Goal: Check status: Check status

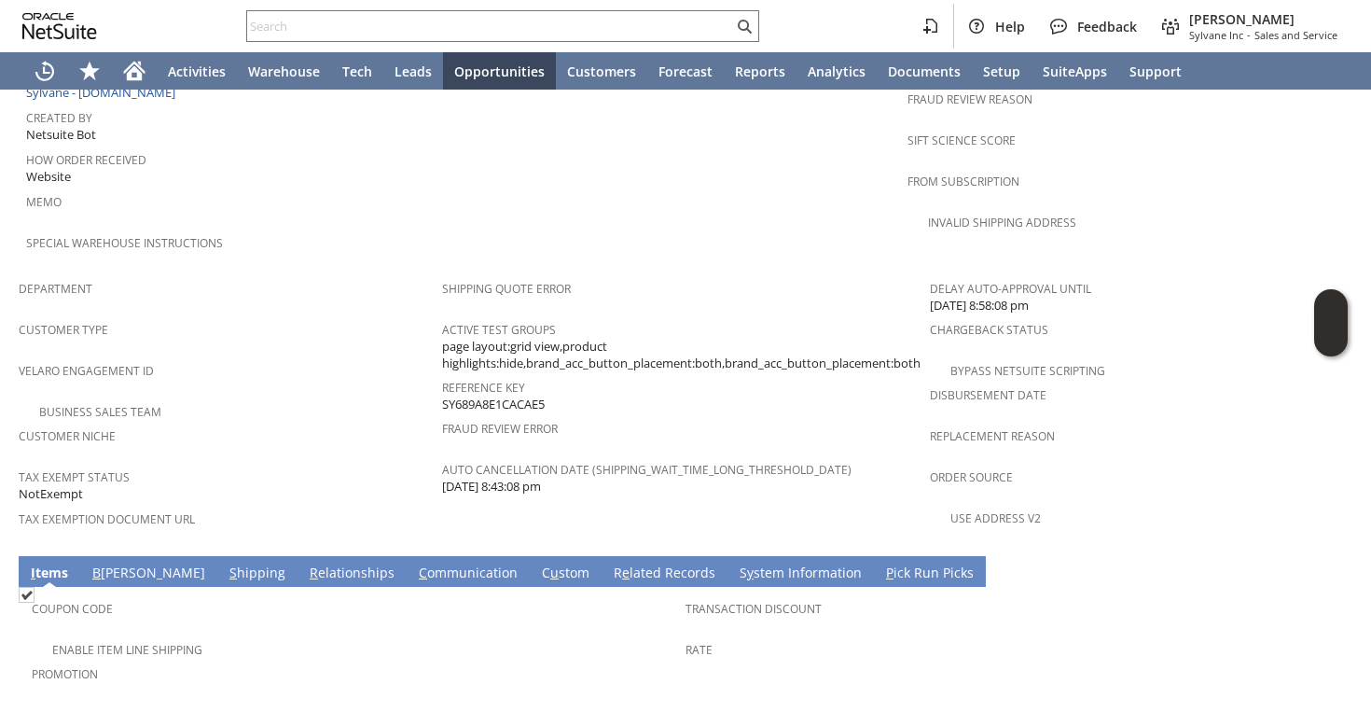
scroll to position [1163, 0]
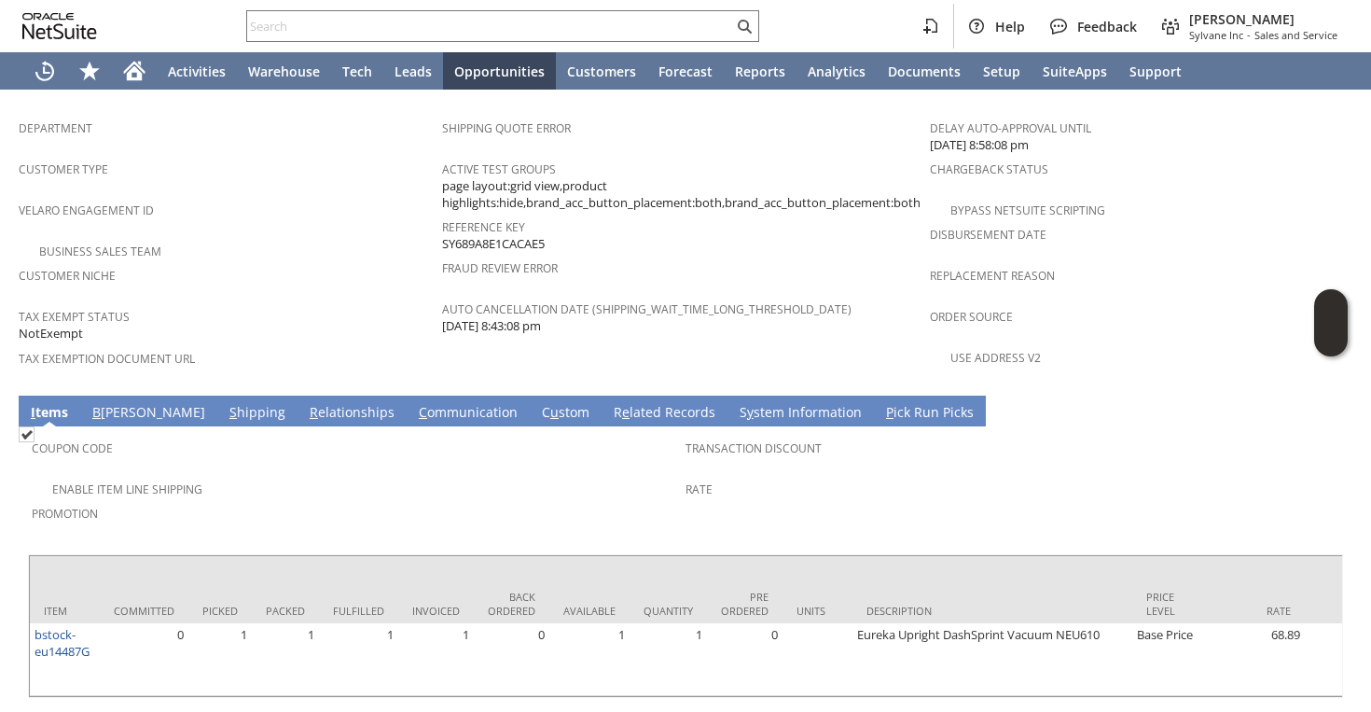
click at [225, 403] on link "S hipping" at bounding box center [257, 413] width 65 height 21
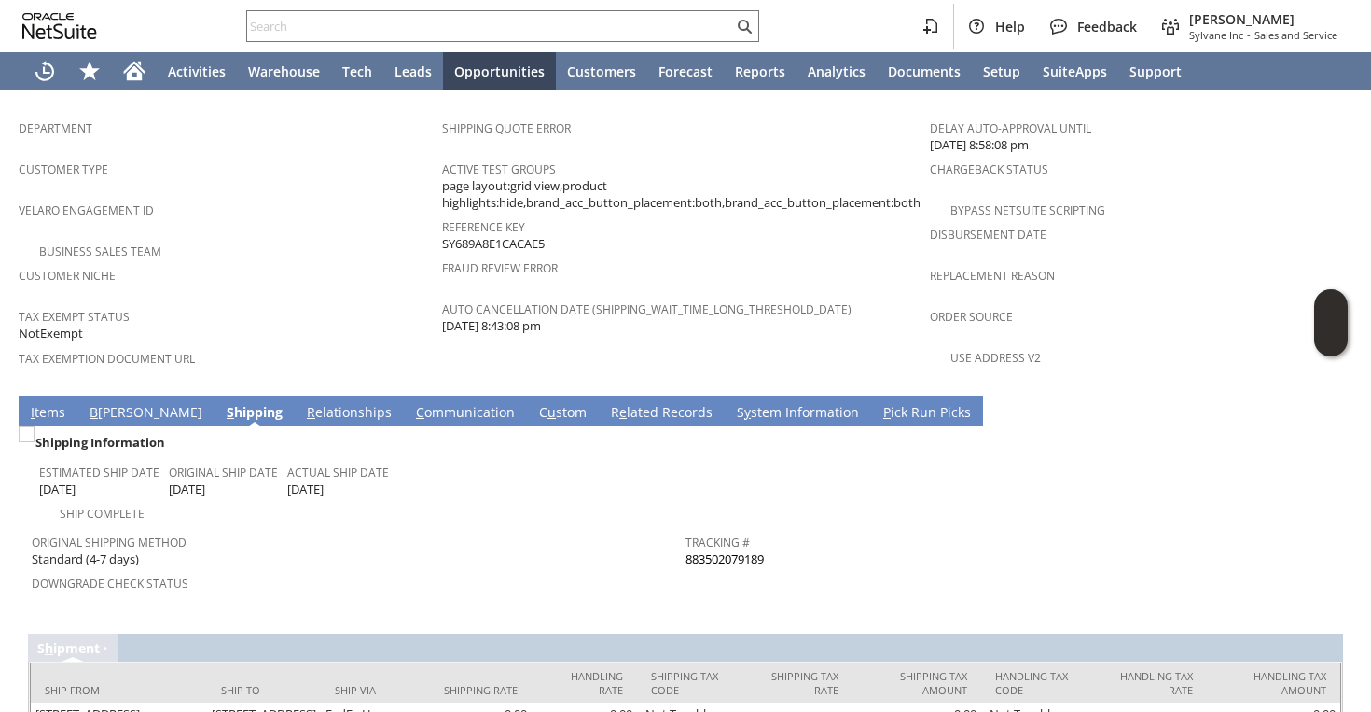
click at [728, 550] on link "883502079189" at bounding box center [724, 558] width 78 height 17
click at [49, 403] on link "I tems" at bounding box center [48, 413] width 44 height 21
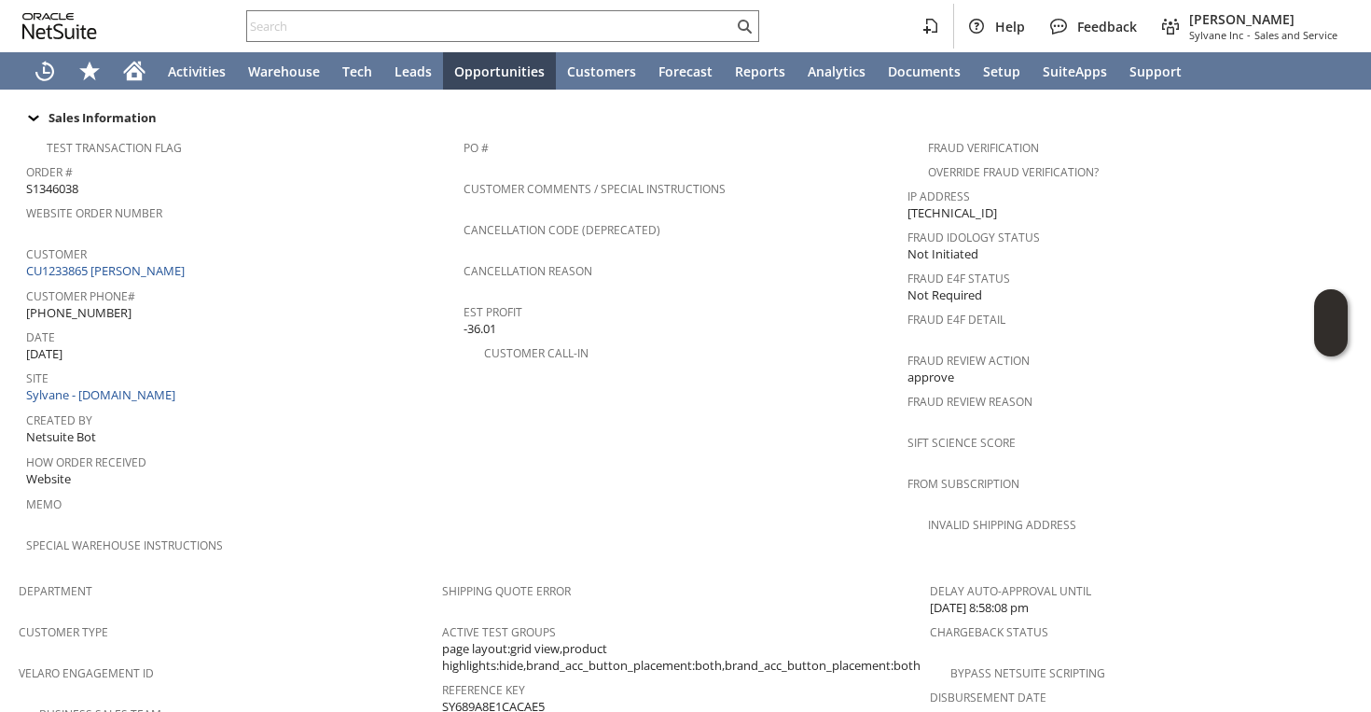
scroll to position [639, 0]
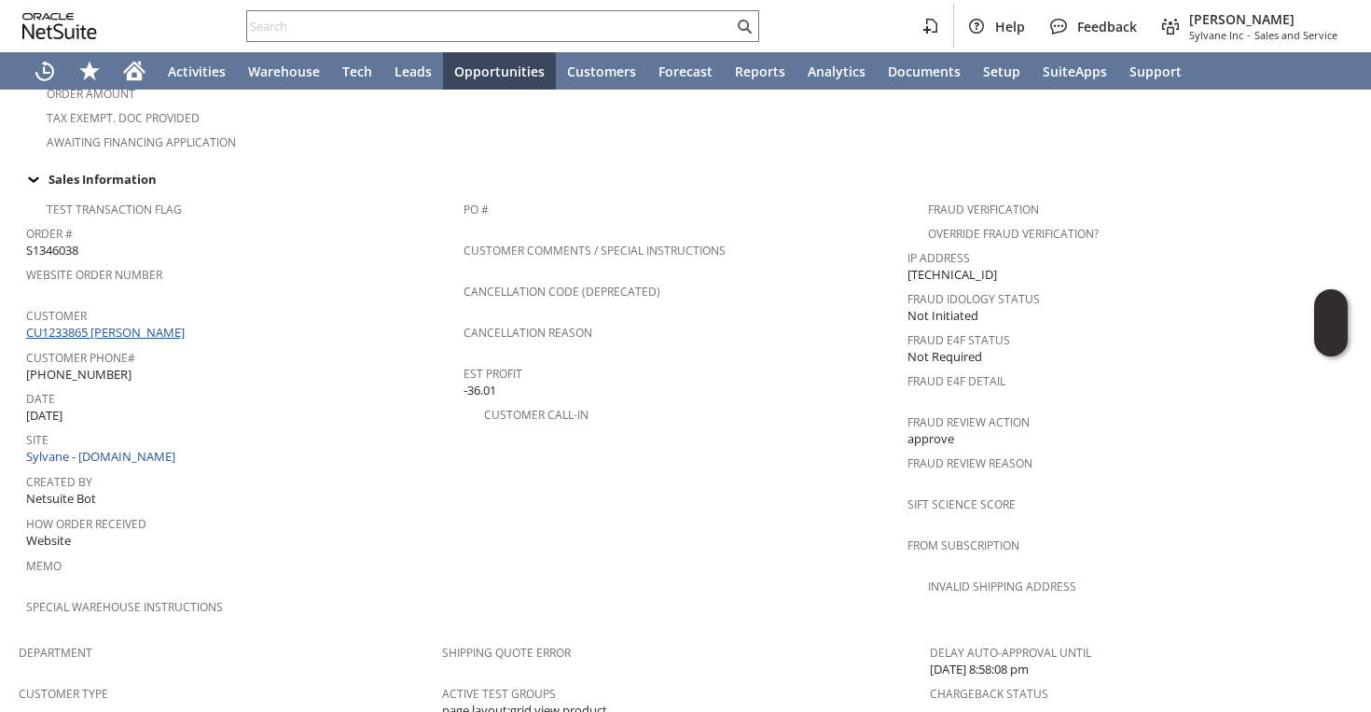
click at [183, 324] on link "CU1233865 [PERSON_NAME]" at bounding box center [107, 332] width 163 height 17
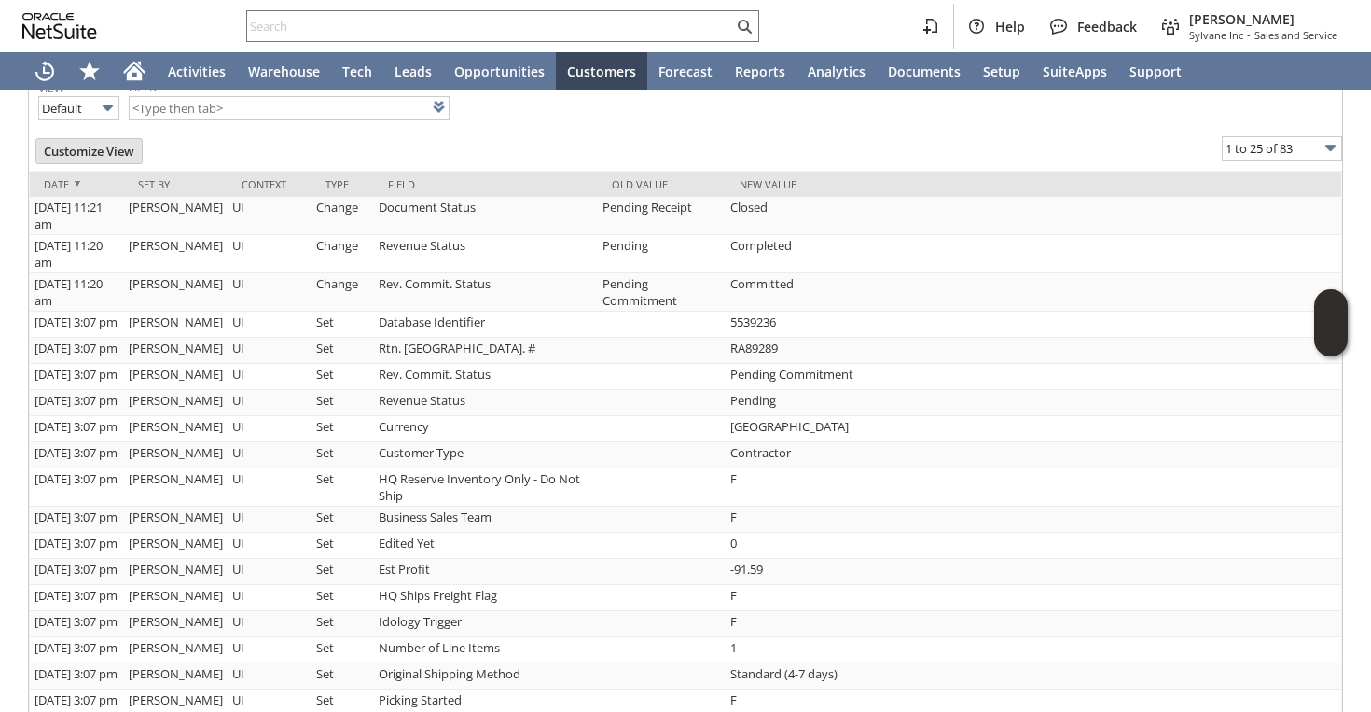
scroll to position [1095, 0]
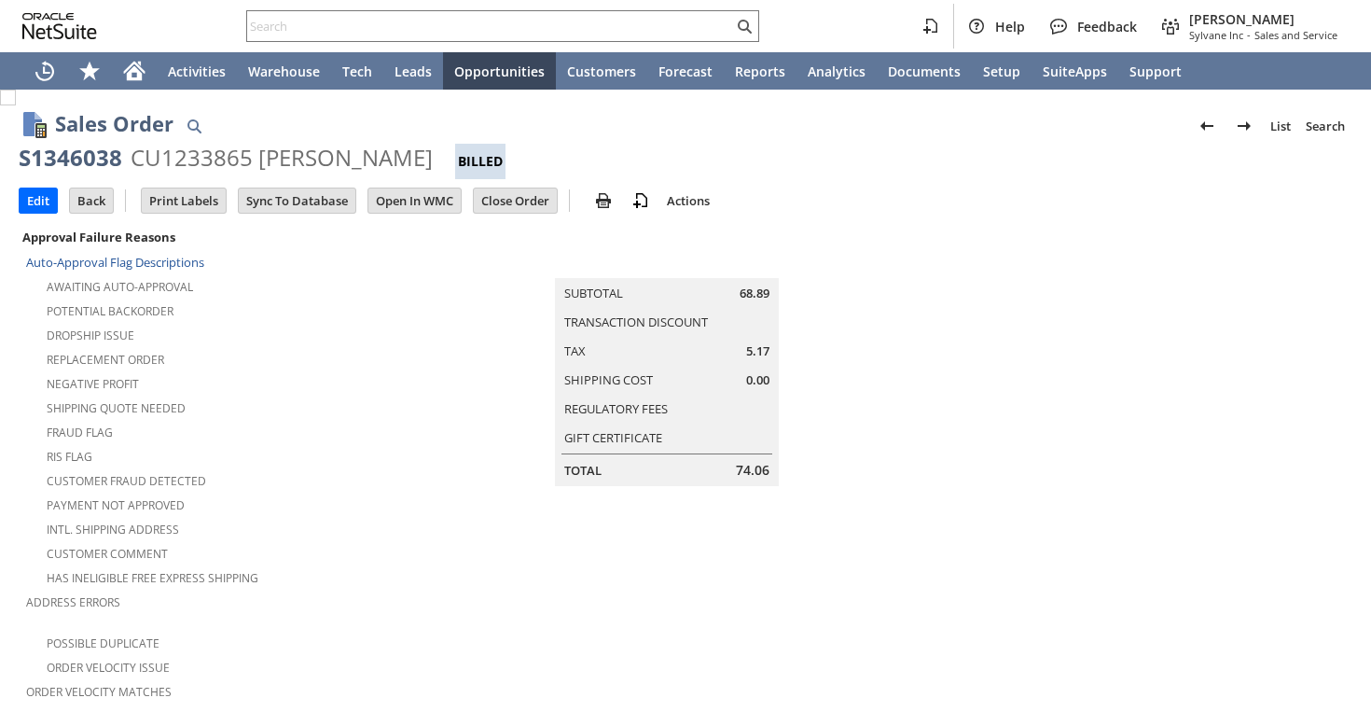
scroll to position [1163, 0]
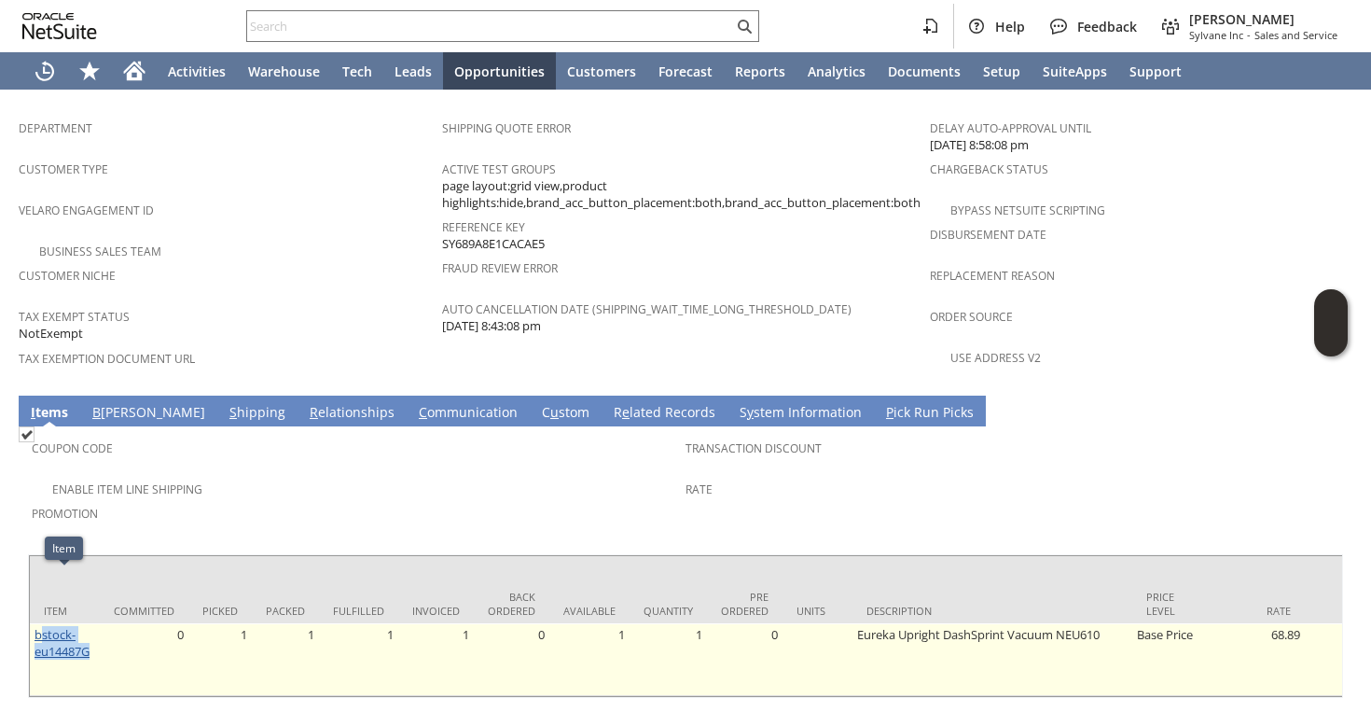
drag, startPoint x: 98, startPoint y: 595, endPoint x: 44, endPoint y: 573, distance: 58.5
click at [44, 623] on td "bstock-eu14487G" at bounding box center [65, 659] width 70 height 73
click at [56, 626] on link "bstock-eu14487G" at bounding box center [62, 643] width 55 height 34
